Goal: Transaction & Acquisition: Purchase product/service

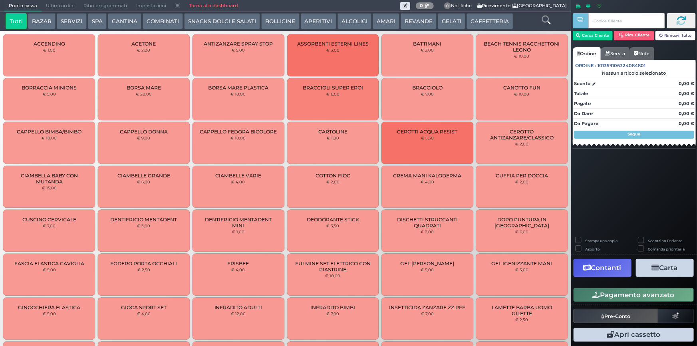
click at [479, 20] on button "CAFFETTERIA" at bounding box center [489, 21] width 46 height 16
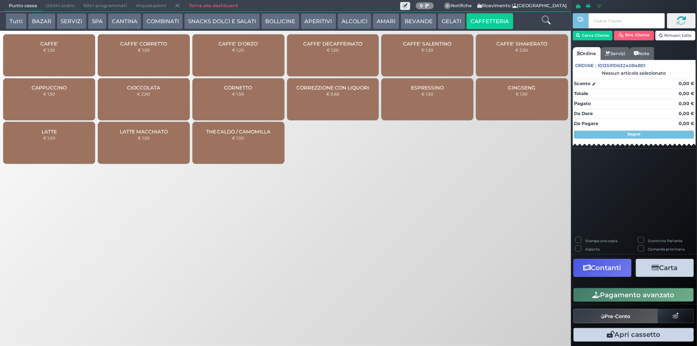
click at [79, 46] on div "CAFFE' € 1,20" at bounding box center [49, 55] width 92 height 42
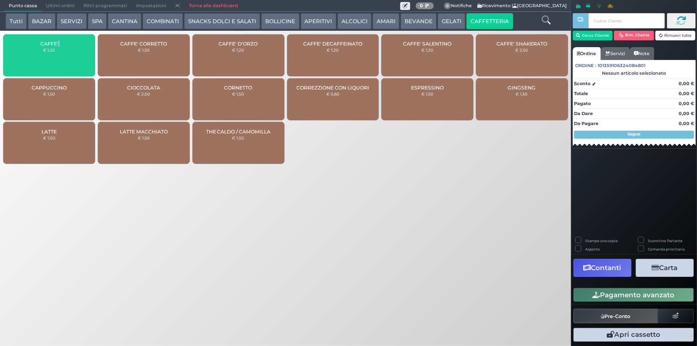
click at [79, 46] on div "CAFFE' € 1,20" at bounding box center [49, 55] width 92 height 42
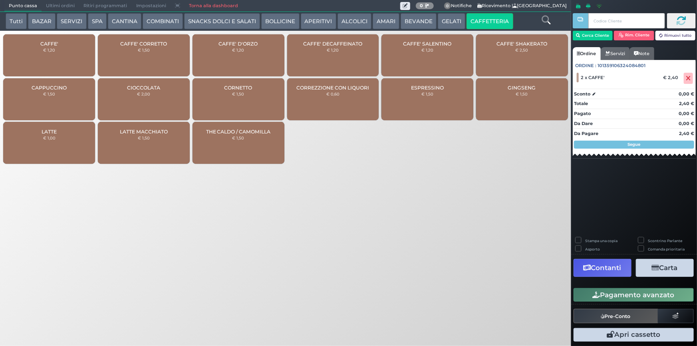
click at [241, 48] on small "€ 1,20" at bounding box center [238, 50] width 12 height 5
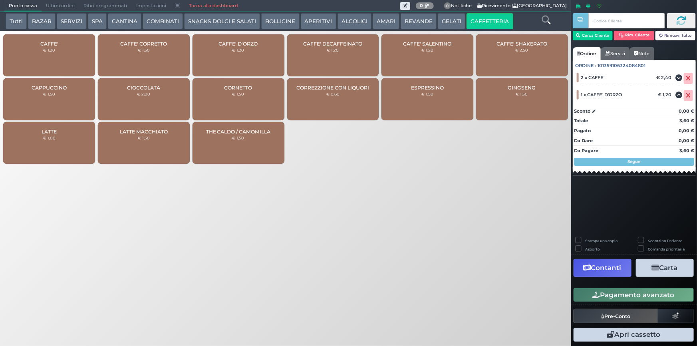
click at [632, 296] on button "Pagamento avanzato" at bounding box center [633, 295] width 120 height 14
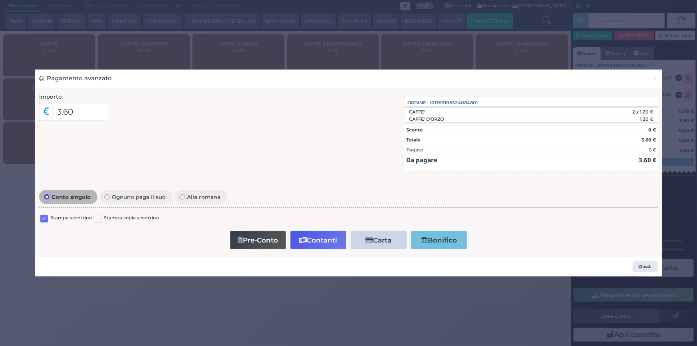
click at [45, 216] on label at bounding box center [44, 219] width 8 height 8
click at [0, 0] on input "checkbox" at bounding box center [0, 0] width 0 height 0
click at [305, 238] on icon "button" at bounding box center [303, 240] width 8 height 7
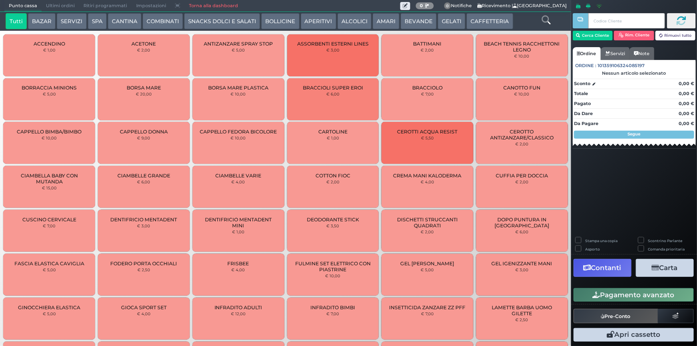
click at [500, 22] on button "CAFFETTERIA" at bounding box center [489, 21] width 46 height 16
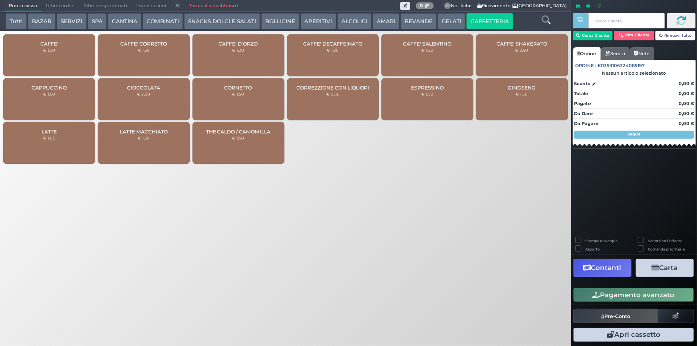
click at [71, 59] on div "CAFFE' € 1,20" at bounding box center [49, 55] width 92 height 42
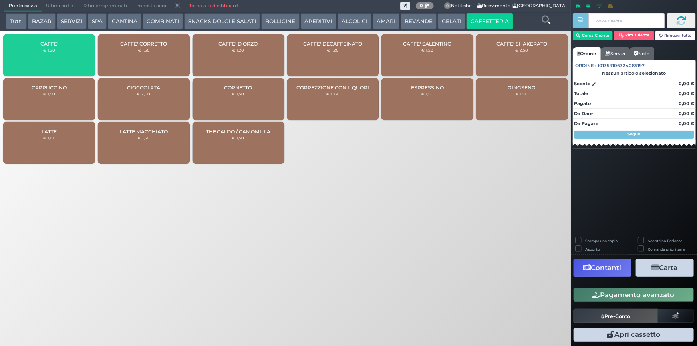
click at [71, 59] on div "CAFFE' € 1,20" at bounding box center [49, 55] width 92 height 42
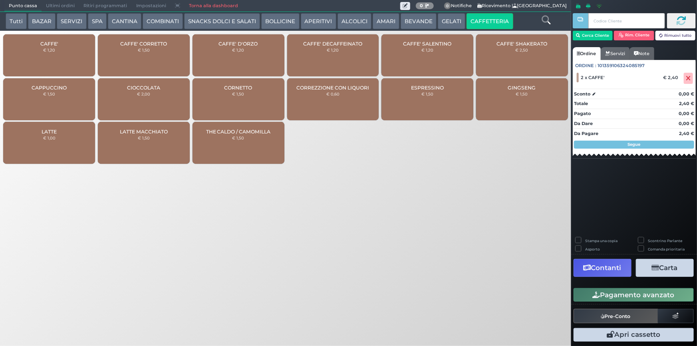
click at [71, 59] on div "CAFFE' € 1,20" at bounding box center [49, 55] width 92 height 42
click at [687, 78] on icon at bounding box center [688, 78] width 5 height 0
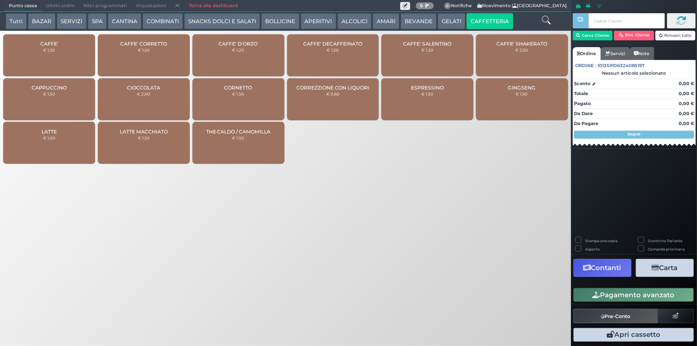
click at [42, 48] on div "CAFFE' € 1,20" at bounding box center [49, 55] width 92 height 42
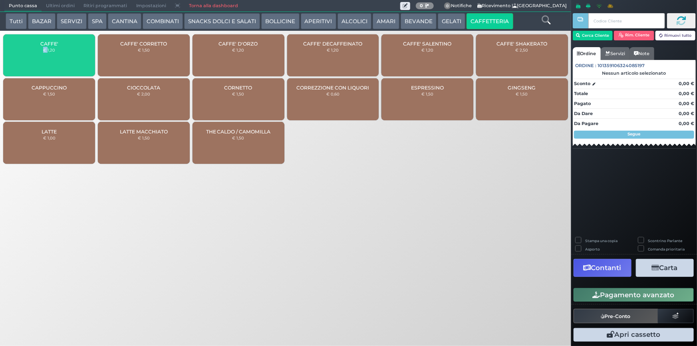
click at [42, 48] on div "CAFFE' € 1,20" at bounding box center [49, 55] width 92 height 42
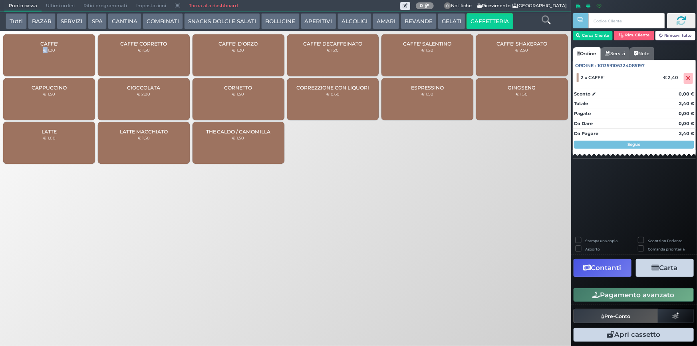
click at [599, 296] on icon "button" at bounding box center [597, 294] width 8 height 7
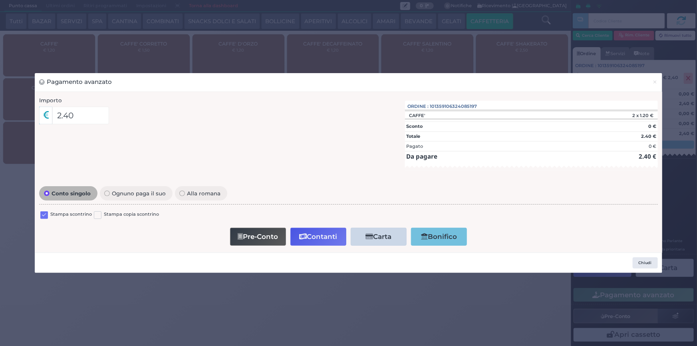
click at [44, 213] on label at bounding box center [44, 215] width 8 height 8
click at [0, 0] on input "checkbox" at bounding box center [0, 0] width 0 height 0
click at [310, 234] on button "Contanti" at bounding box center [318, 237] width 56 height 18
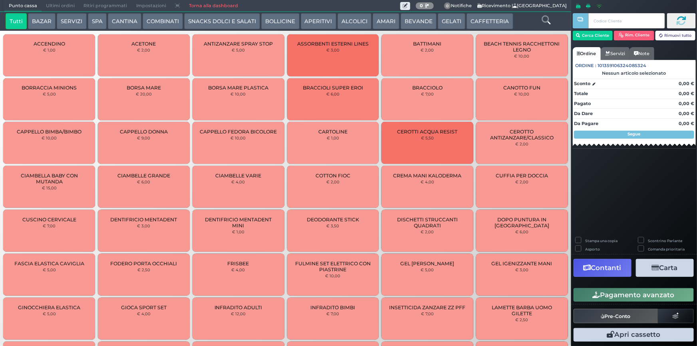
drag, startPoint x: 81, startPoint y: 20, endPoint x: 72, endPoint y: 32, distance: 14.3
click at [79, 23] on button "SERVIZI" at bounding box center [72, 21] width 30 height 16
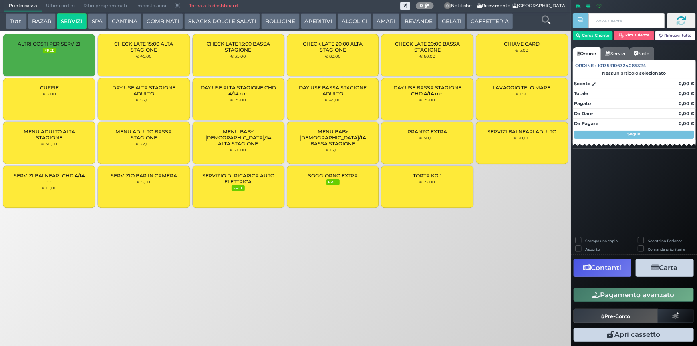
click at [513, 98] on div "LAVAGGIO TELO MARE € 1,50" at bounding box center [522, 99] width 92 height 42
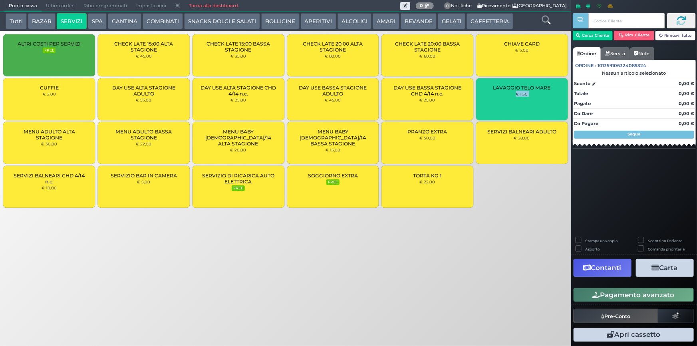
click at [513, 98] on div "LAVAGGIO TELO MARE € 1,50" at bounding box center [522, 99] width 92 height 42
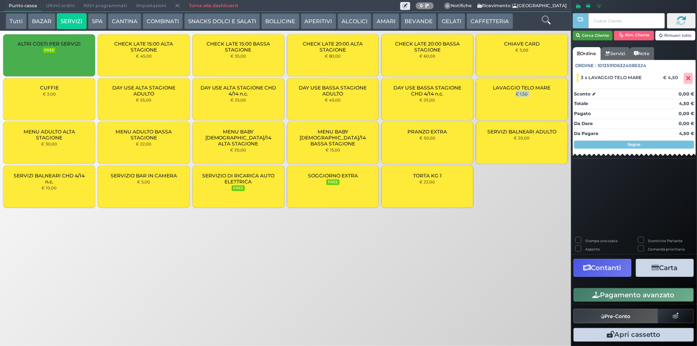
click at [589, 40] on button "Cerca Cliente" at bounding box center [593, 36] width 40 height 10
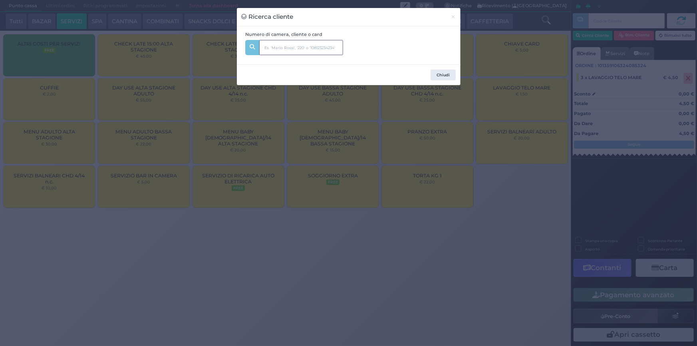
click at [286, 45] on input "text" at bounding box center [301, 47] width 84 height 15
type input "246"
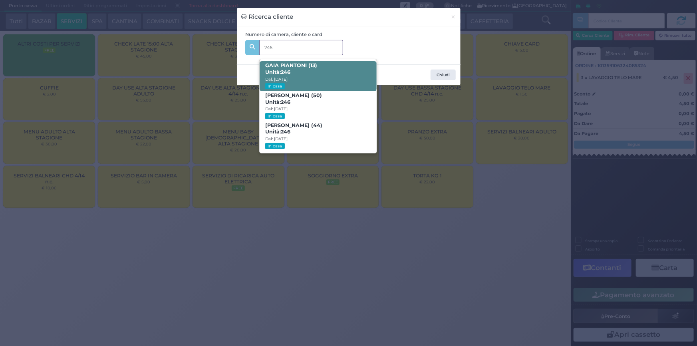
click at [327, 69] on span "[PERSON_NAME] (13) Unità: 246 Dal: [DATE] In casa" at bounding box center [318, 76] width 117 height 30
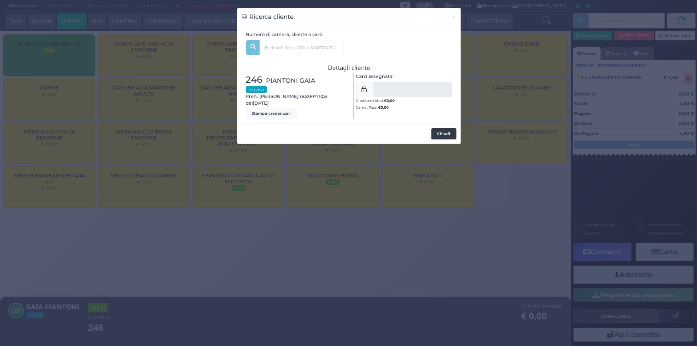
click at [448, 130] on button "Chiudi" at bounding box center [443, 133] width 25 height 11
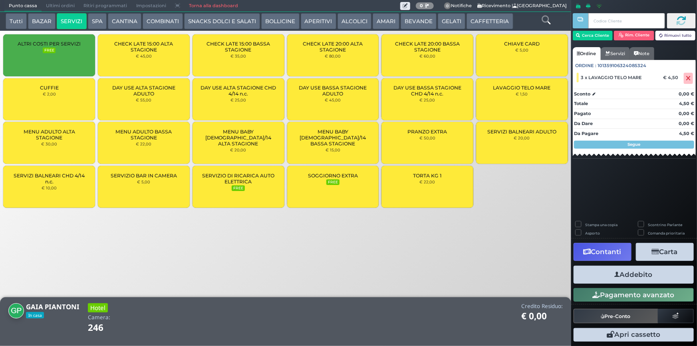
click at [593, 272] on button "Addebito" at bounding box center [633, 275] width 120 height 18
